Goal: Information Seeking & Learning: Learn about a topic

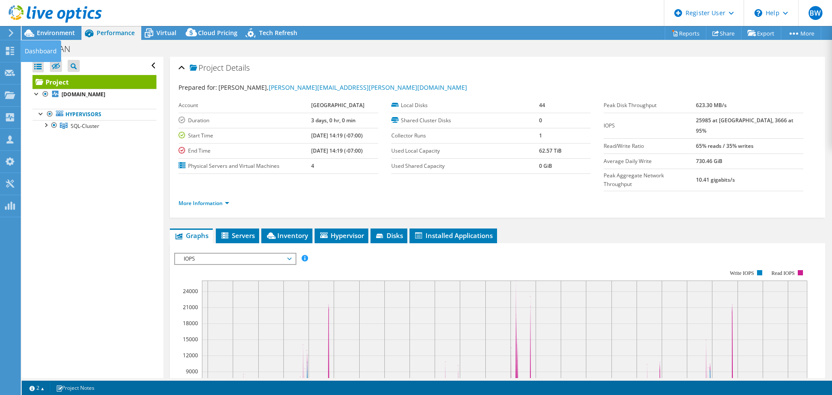
select select "USWest"
select select "USD"
click at [10, 55] on div at bounding box center [10, 52] width 10 height 10
click at [23, 50] on div "Dashboard" at bounding box center [40, 51] width 41 height 22
click at [34, 51] on div "Dashboard" at bounding box center [40, 51] width 41 height 22
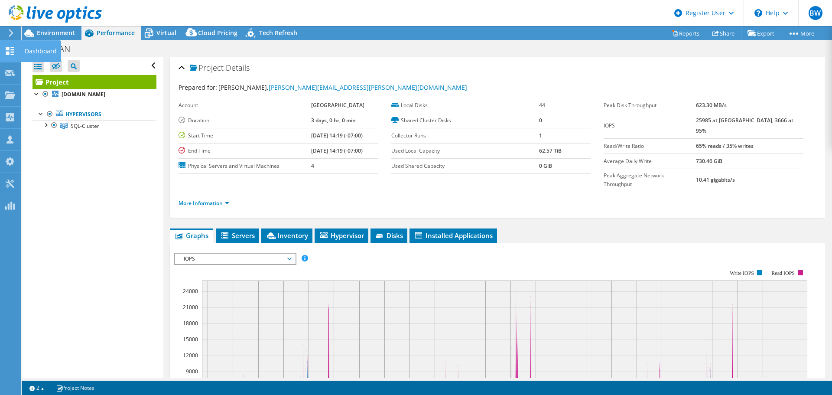
click at [7, 51] on icon at bounding box center [10, 51] width 10 height 8
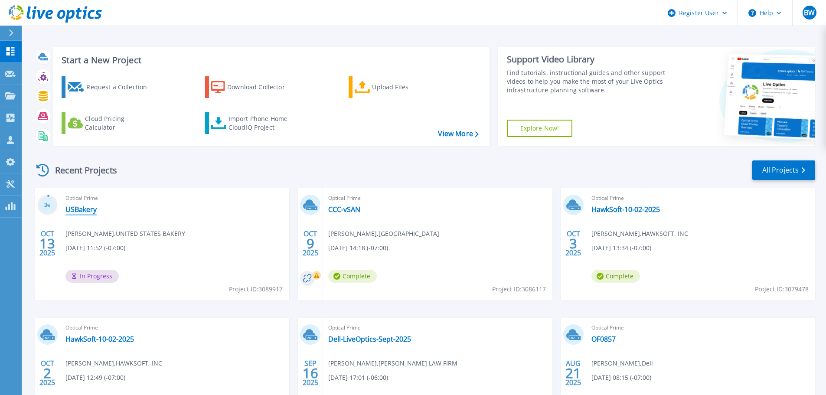
click at [77, 209] on link "USBakery" at bounding box center [80, 209] width 31 height 9
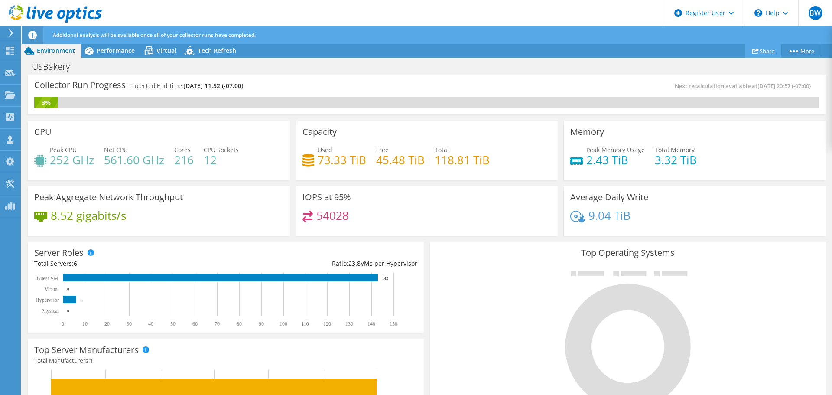
click at [759, 54] on link "Share" at bounding box center [764, 50] width 36 height 13
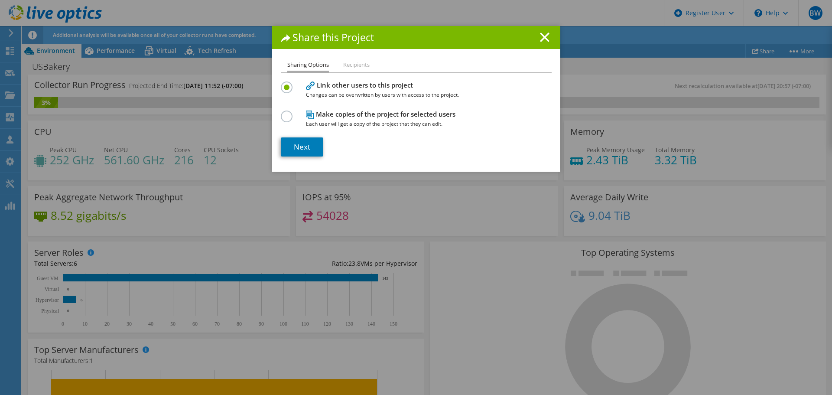
click at [303, 158] on div "Sharing Options Recipients Link other users to this project Changes can be over…" at bounding box center [416, 116] width 288 height 112
click at [302, 151] on link "Next" at bounding box center [302, 146] width 42 height 19
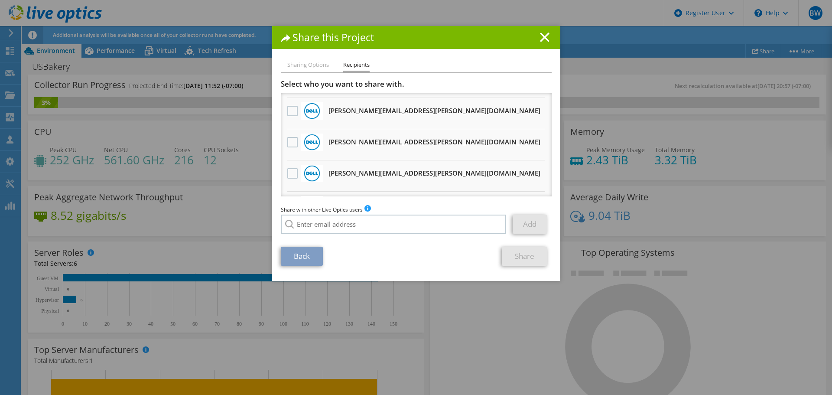
scroll to position [89, 0]
click at [287, 173] on label at bounding box center [293, 173] width 13 height 10
click at [0, 0] on input "checkbox" at bounding box center [0, 0] width 0 height 0
click at [530, 260] on link "Share" at bounding box center [525, 256] width 46 height 19
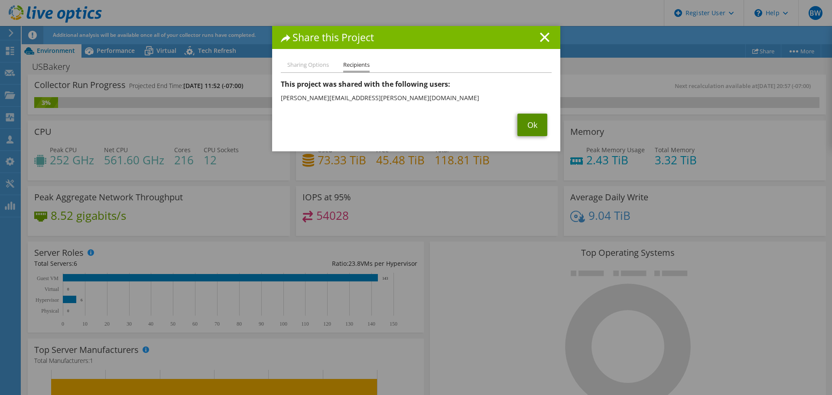
click at [534, 123] on link "Ok" at bounding box center [533, 125] width 30 height 23
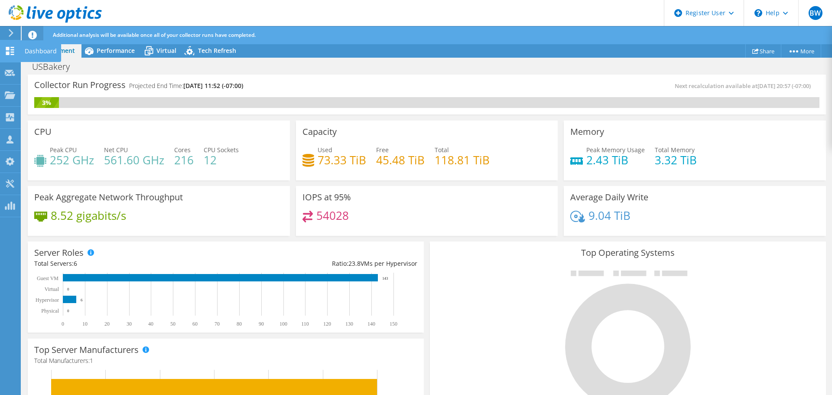
click at [13, 50] on use at bounding box center [10, 51] width 8 height 8
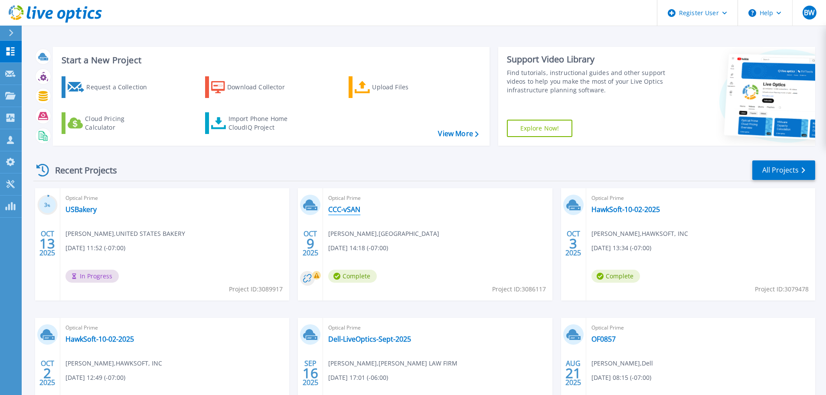
click at [346, 208] on link "CCC-vSAN" at bounding box center [344, 209] width 32 height 9
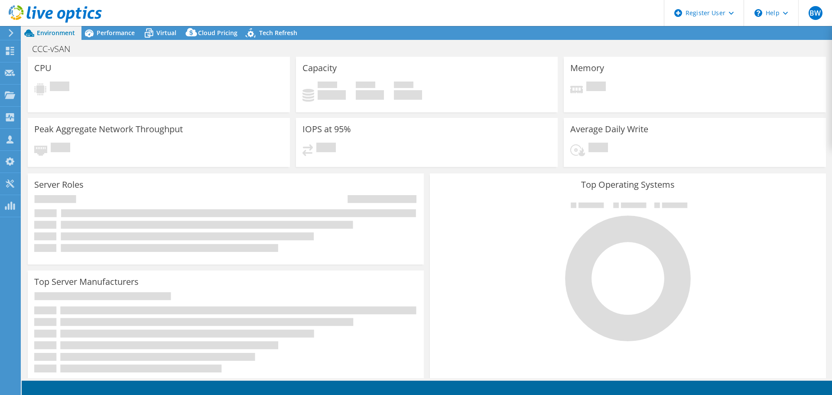
select select "USWest"
select select "USD"
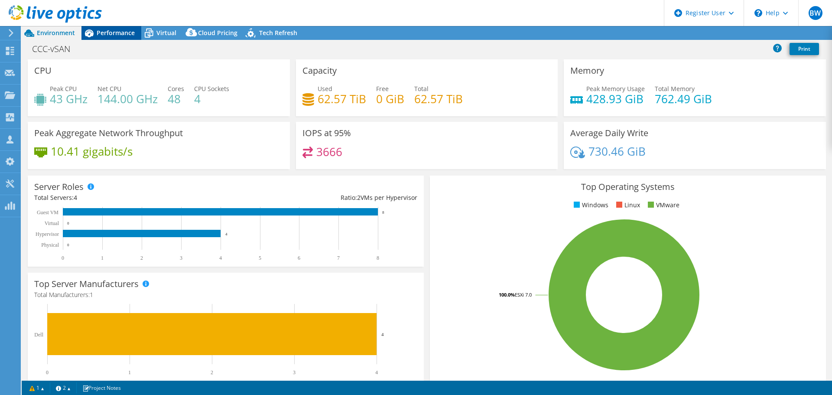
click at [106, 30] on span "Performance" at bounding box center [116, 33] width 38 height 8
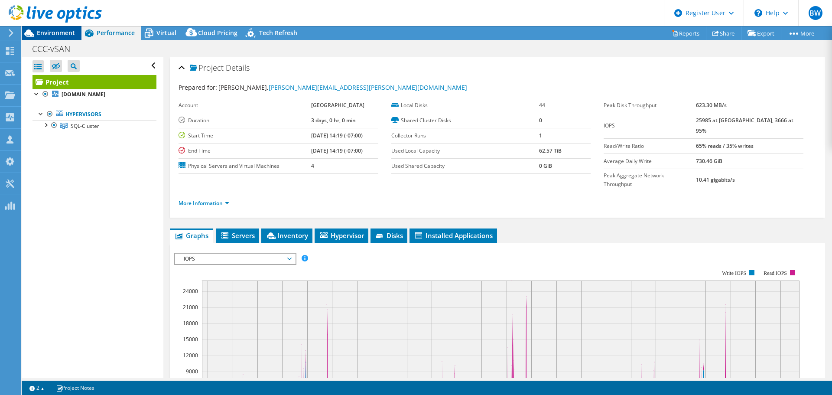
click at [49, 34] on span "Environment" at bounding box center [56, 33] width 38 height 8
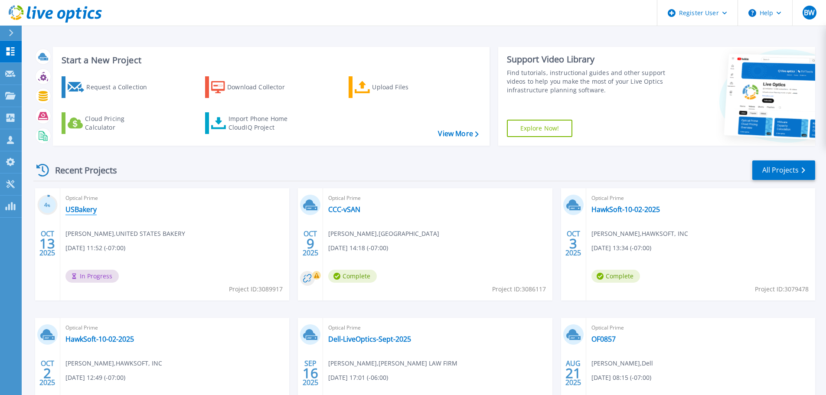
click at [78, 206] on link "USBakery" at bounding box center [80, 209] width 31 height 9
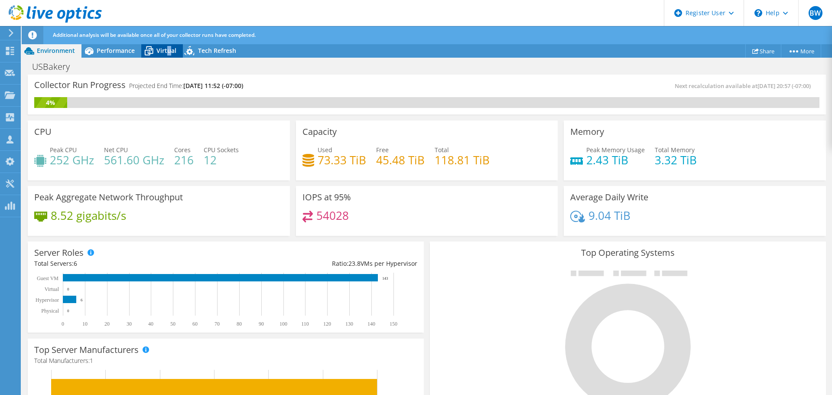
click at [169, 51] on span "Virtual" at bounding box center [166, 50] width 20 height 8
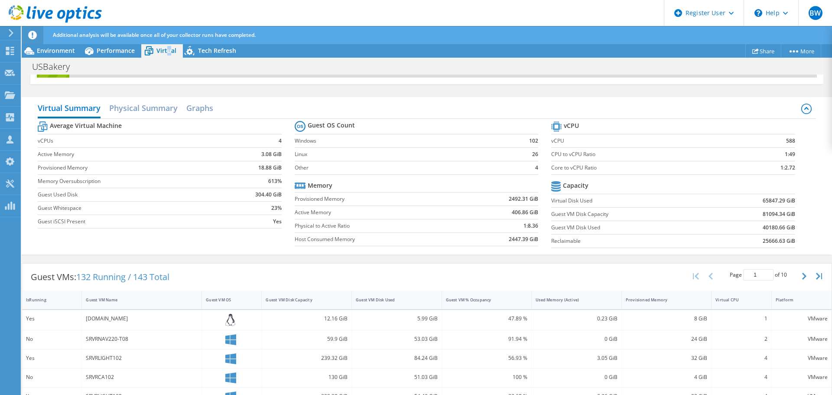
scroll to position [87, 0]
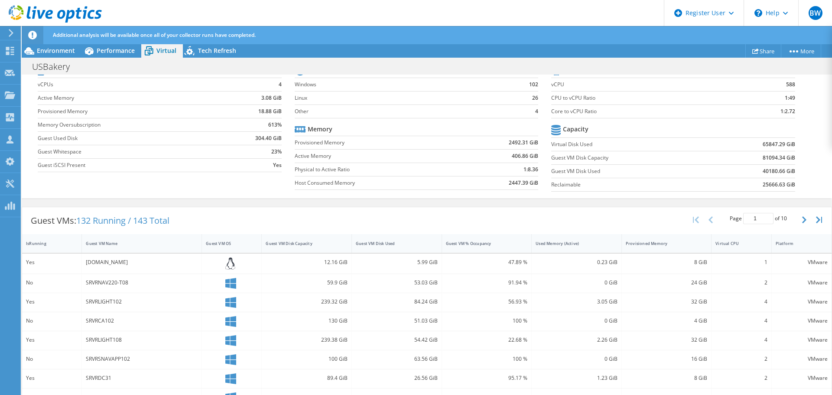
drag, startPoint x: 189, startPoint y: 225, endPoint x: 203, endPoint y: 219, distance: 15.4
click at [189, 225] on div "Guest VMs: 132 Running / 143 Total Page 1 of 10 5 rows 10 rows 20 rows 25 rows …" at bounding box center [427, 220] width 810 height 27
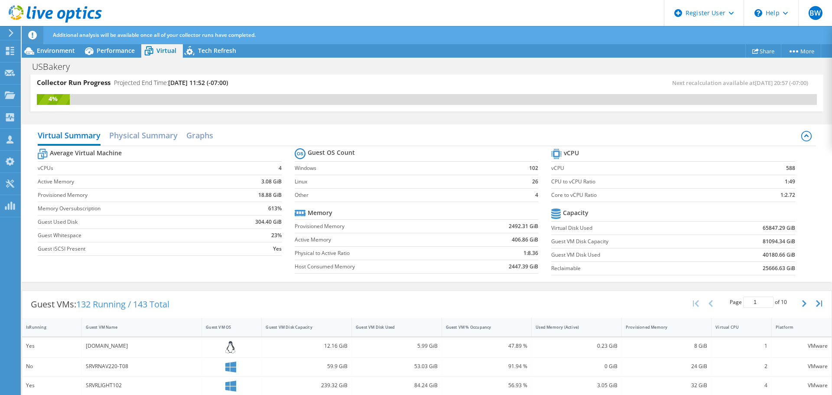
scroll to position [0, 0]
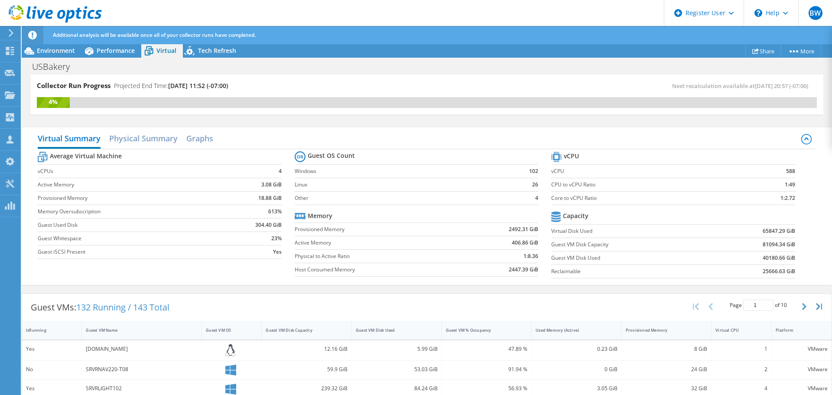
click at [115, 42] on div "Additional analysis will be available once all of your collector runs have comp…" at bounding box center [443, 35] width 785 height 18
drag, startPoint x: 114, startPoint y: 55, endPoint x: 117, endPoint y: 60, distance: 5.7
click at [114, 55] on div "Performance" at bounding box center [111, 51] width 60 height 14
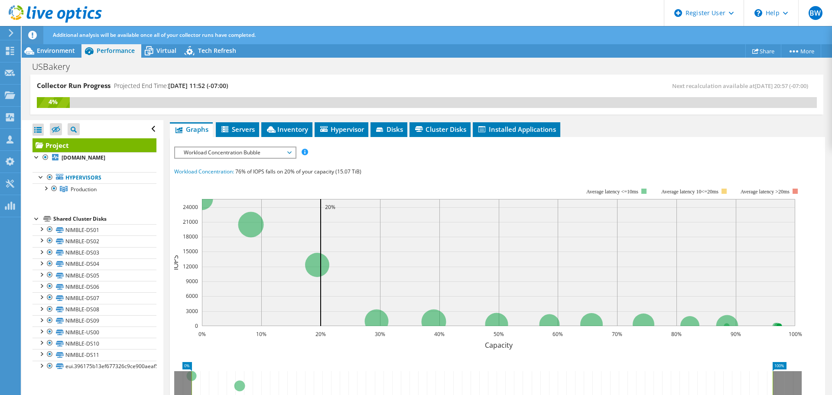
scroll to position [87, 0]
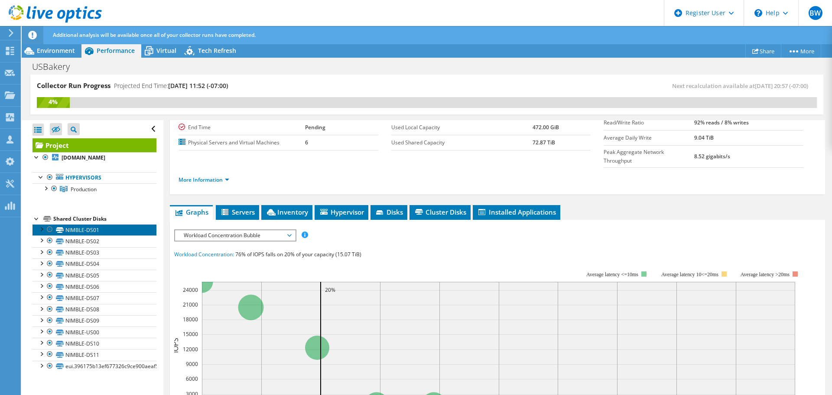
click at [93, 228] on link "NIMBLE-DS01" at bounding box center [95, 229] width 124 height 11
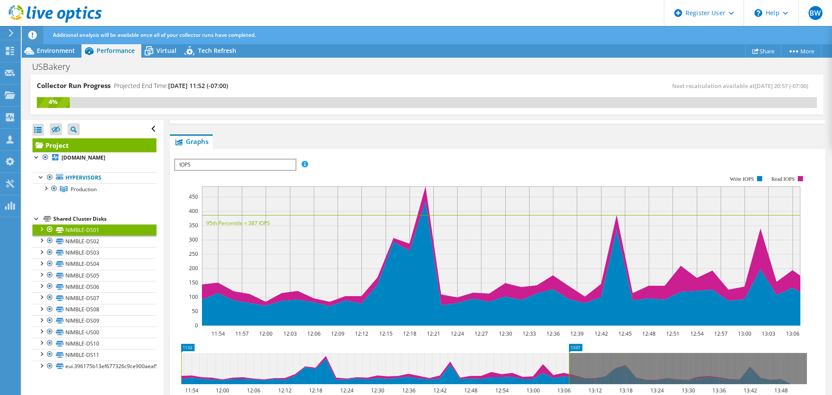
scroll to position [173, 0]
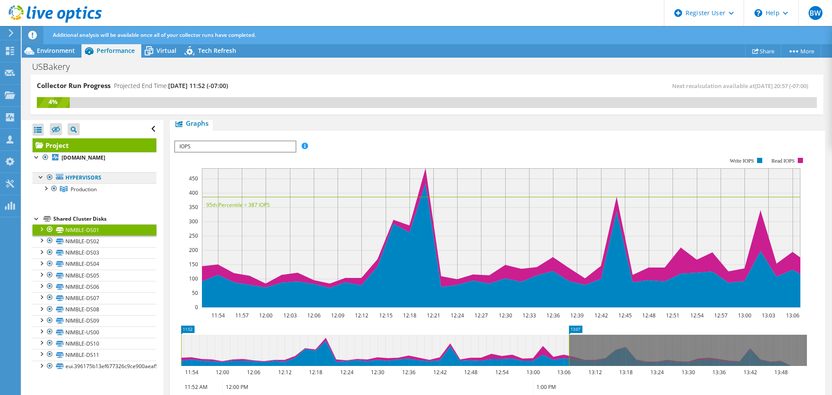
click at [87, 176] on link "Hypervisors" at bounding box center [95, 177] width 124 height 11
click at [87, 182] on link "Hypervisors" at bounding box center [95, 177] width 124 height 11
click at [85, 177] on link "Hypervisors" at bounding box center [95, 177] width 124 height 11
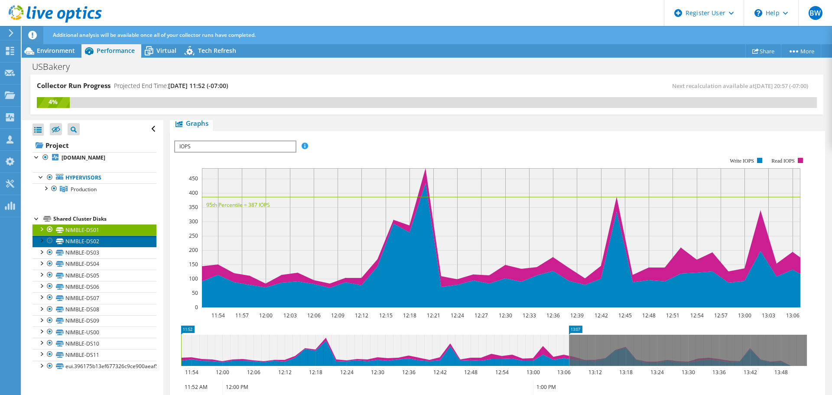
click at [74, 240] on link "NIMBLE-DS02" at bounding box center [95, 240] width 124 height 11
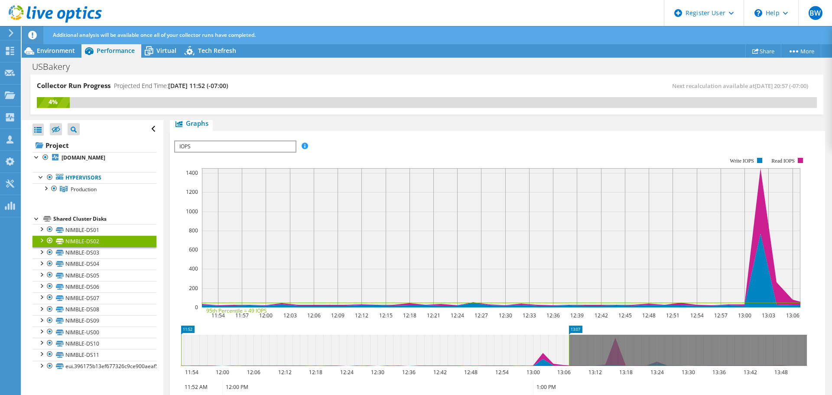
click at [49, 217] on icon at bounding box center [47, 219] width 8 height 6
drag, startPoint x: 230, startPoint y: 151, endPoint x: 226, endPoint y: 155, distance: 5.2
click at [228, 155] on div "IOPS Disk Throughput IO Size Latency Queue Depth CPU Percentage Memory Page Fau…" at bounding box center [497, 288] width 647 height 296
click at [214, 146] on span "IOPS" at bounding box center [235, 146] width 120 height 10
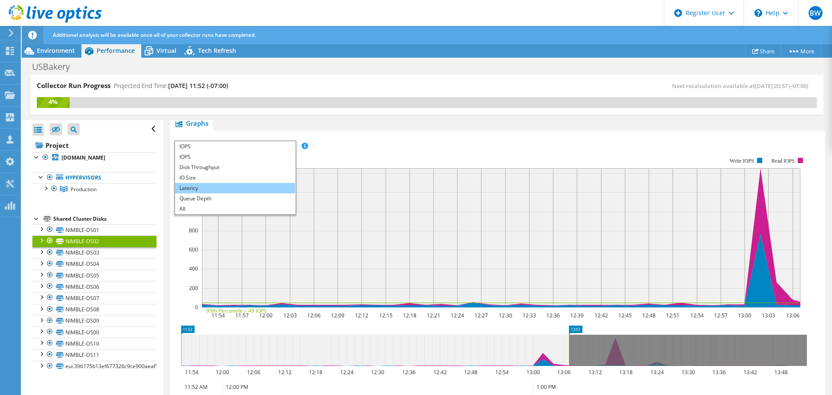
click at [196, 190] on li "Latency" at bounding box center [235, 188] width 120 height 10
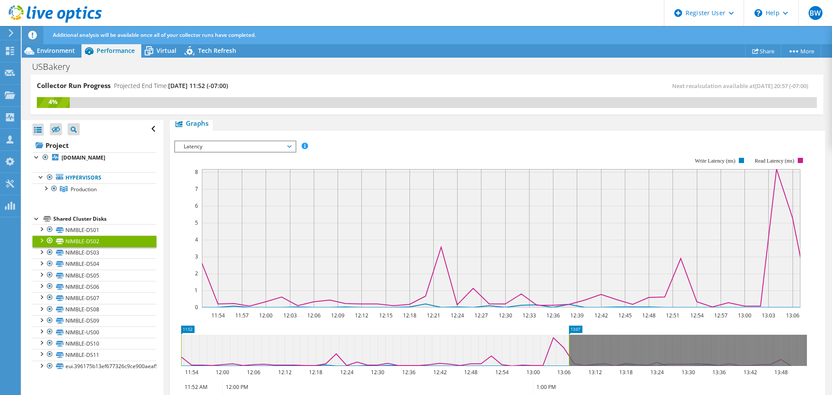
scroll to position [260, 0]
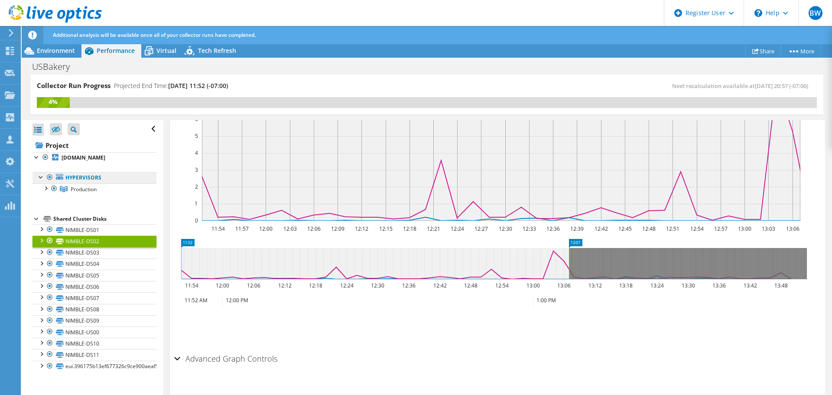
click at [95, 182] on link "Hypervisors" at bounding box center [95, 177] width 124 height 11
click at [91, 179] on link "Hypervisors" at bounding box center [95, 177] width 124 height 11
click at [66, 155] on b "esxi06.corp.usbakery.com" at bounding box center [84, 157] width 44 height 7
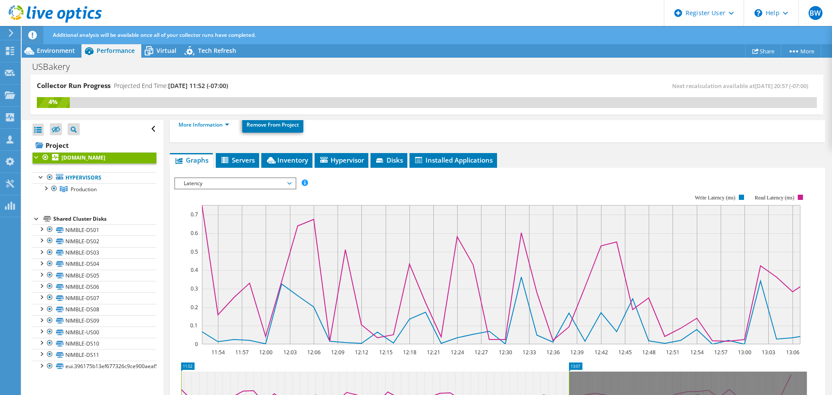
scroll to position [106, 0]
